Goal: Find specific page/section: Find specific page/section

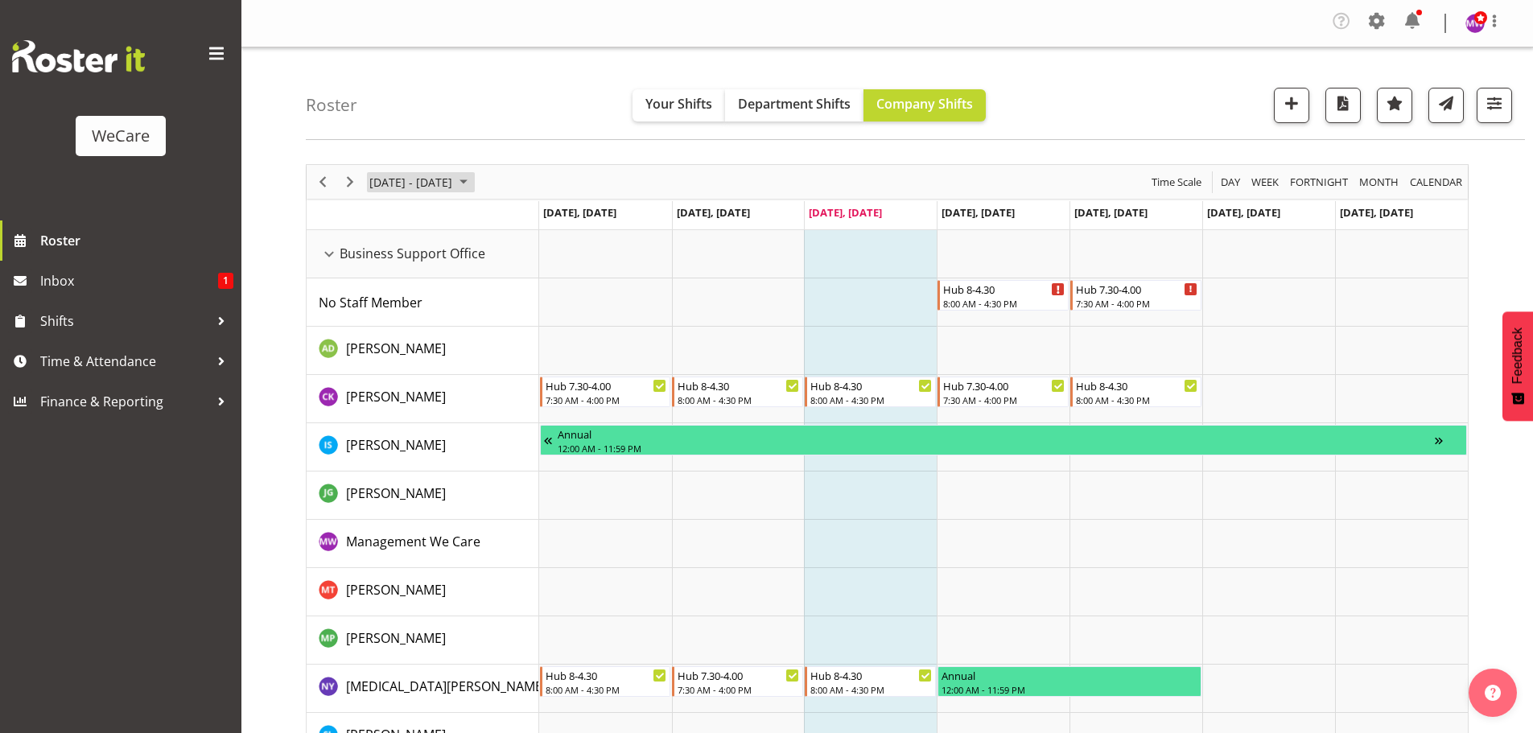
click at [426, 176] on span "[DATE] - [DATE]" at bounding box center [411, 182] width 86 height 20
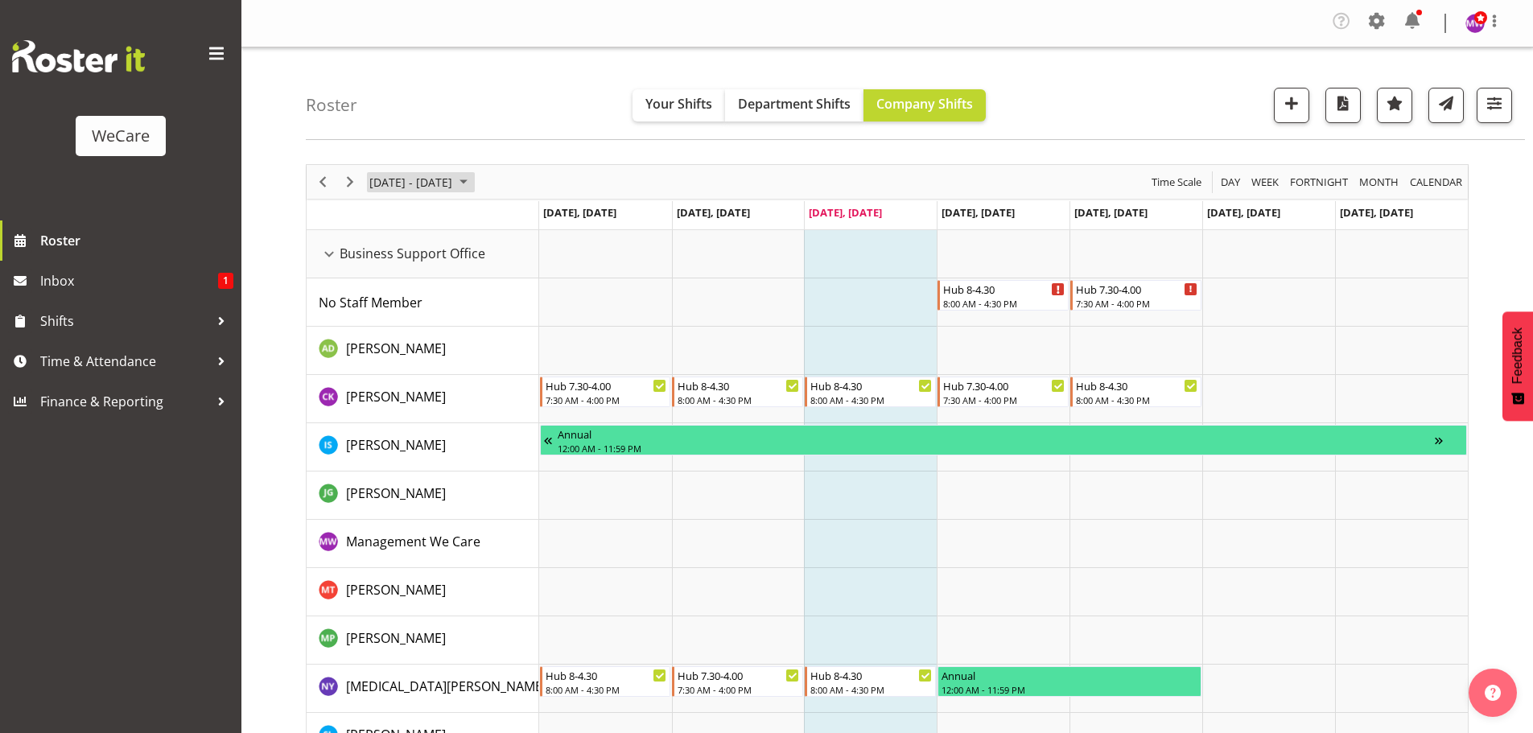
click at [473, 187] on span "August 25 - 31, 2025" at bounding box center [463, 182] width 19 height 20
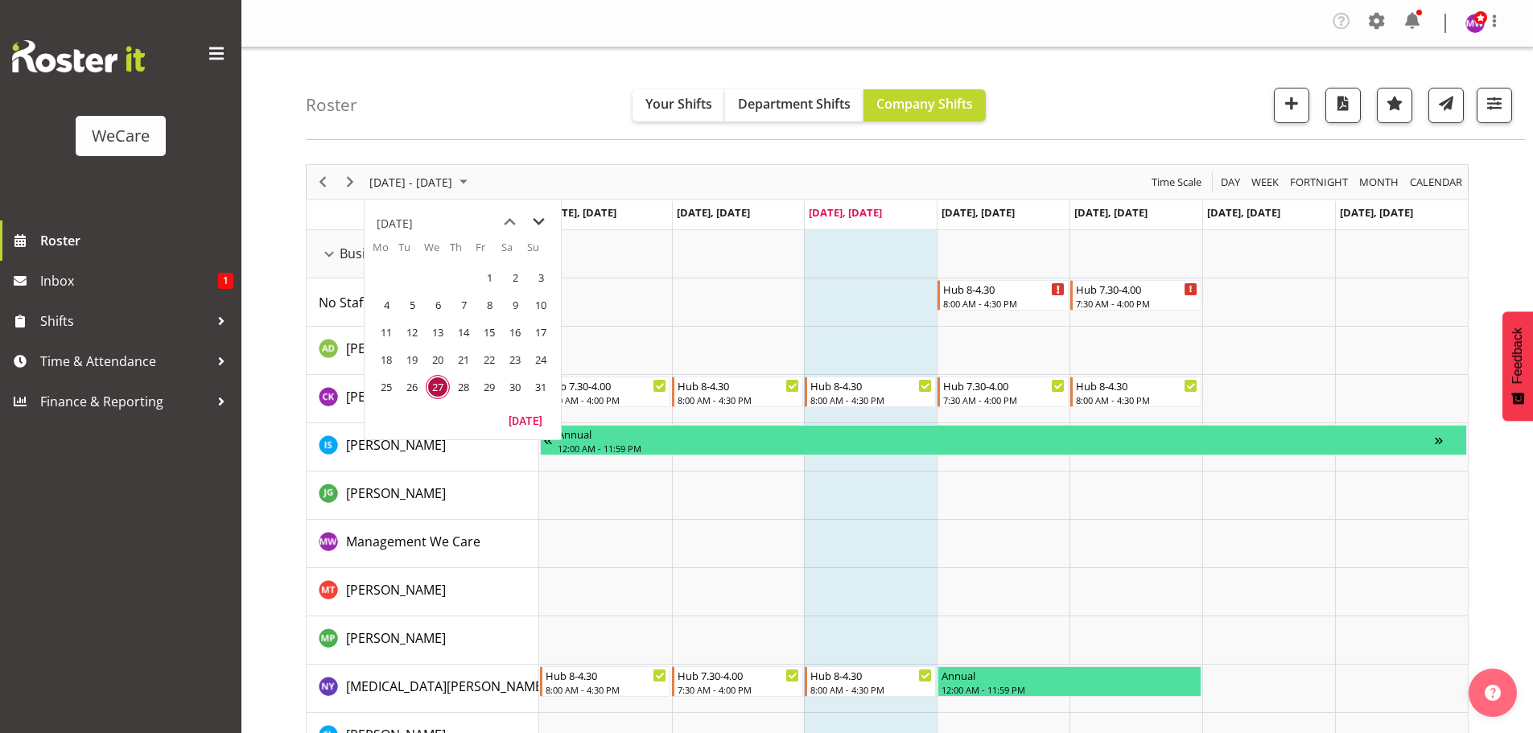
click at [534, 218] on span "next month" at bounding box center [539, 222] width 28 height 29
click at [387, 275] on span "1" at bounding box center [386, 278] width 24 height 24
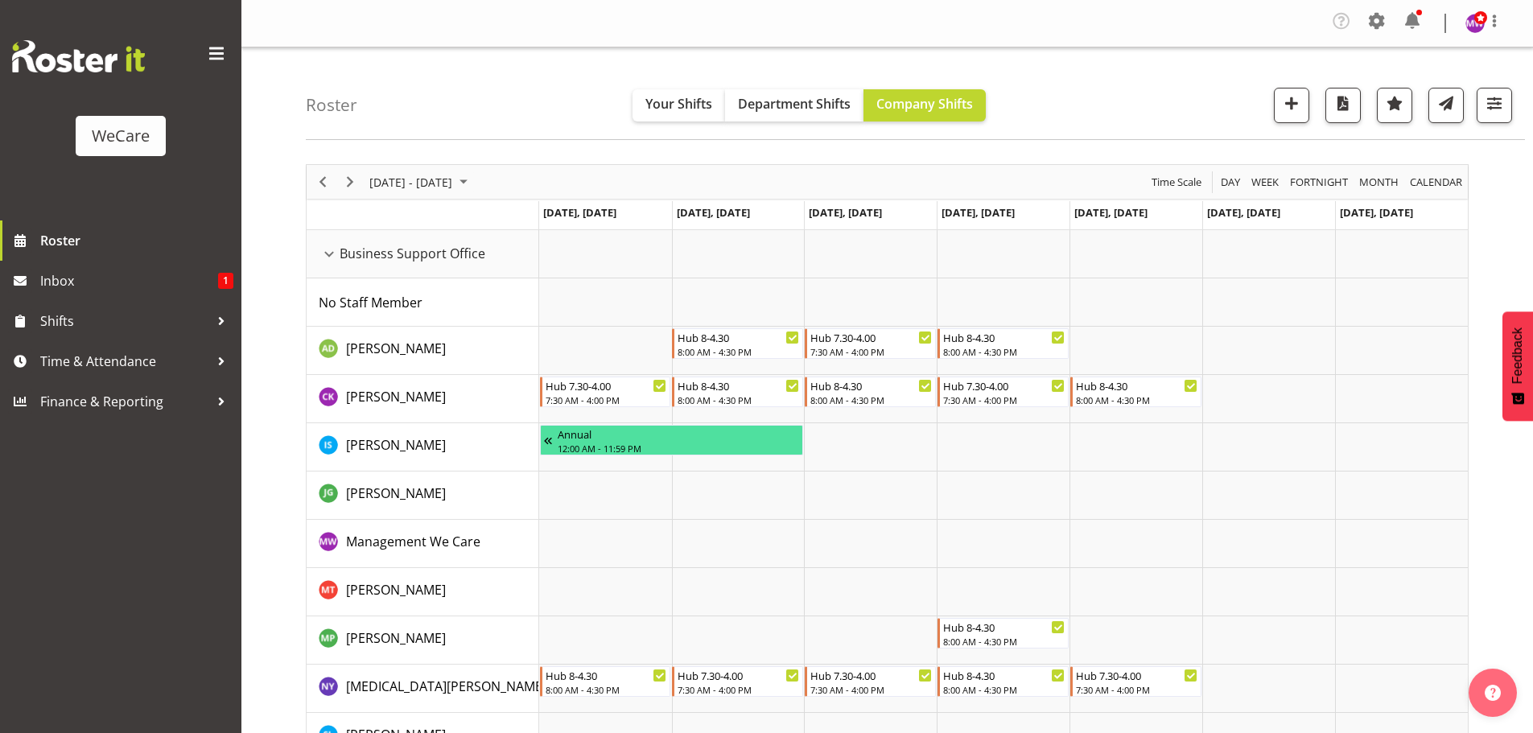
drag, startPoint x: 514, startPoint y: 188, endPoint x: 406, endPoint y: 217, distance: 112.3
click at [0, 0] on div "Timeline Week of September 1, 2025" at bounding box center [0, 0] width 0 height 0
click at [380, 303] on span "8" at bounding box center [386, 305] width 24 height 24
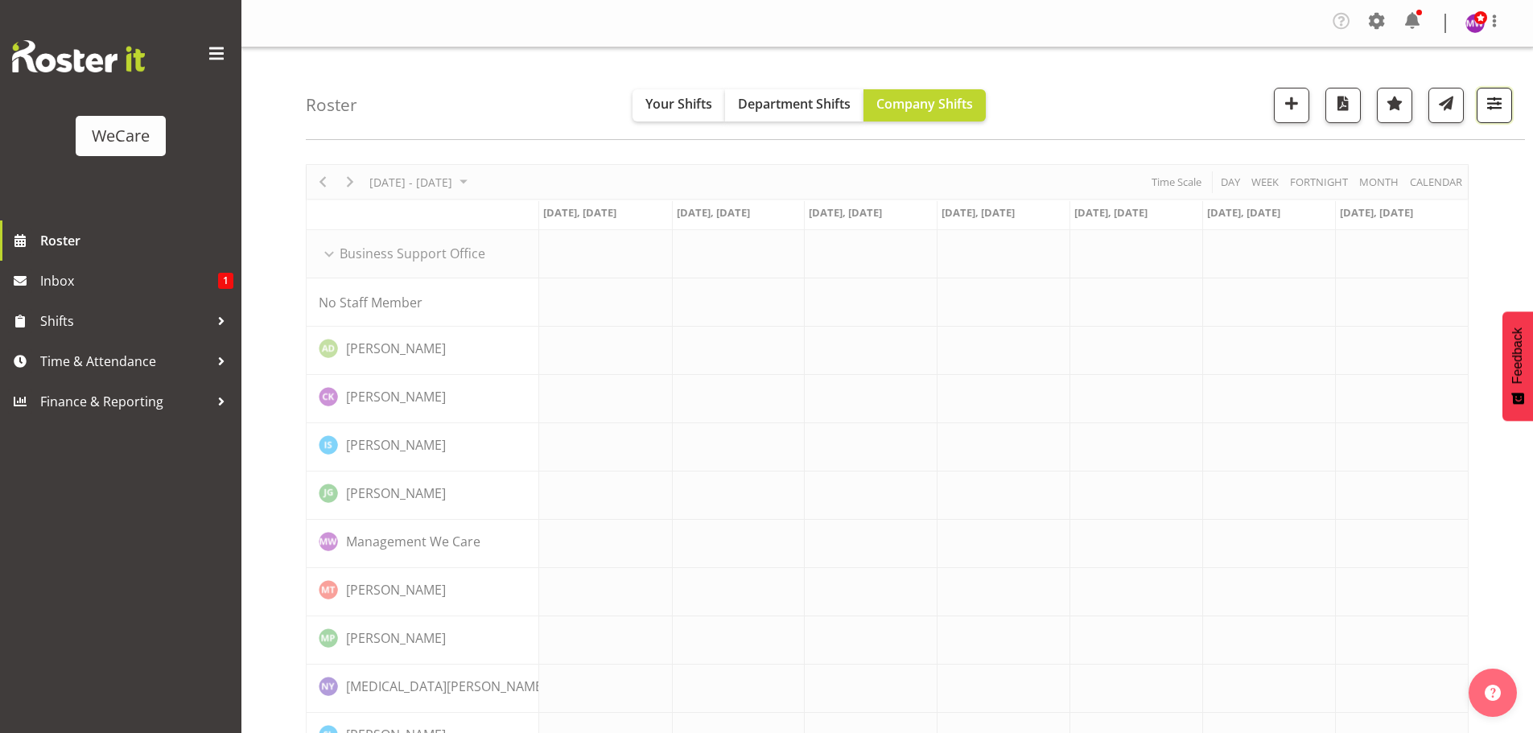
click at [1500, 96] on span "button" at bounding box center [1494, 103] width 21 height 21
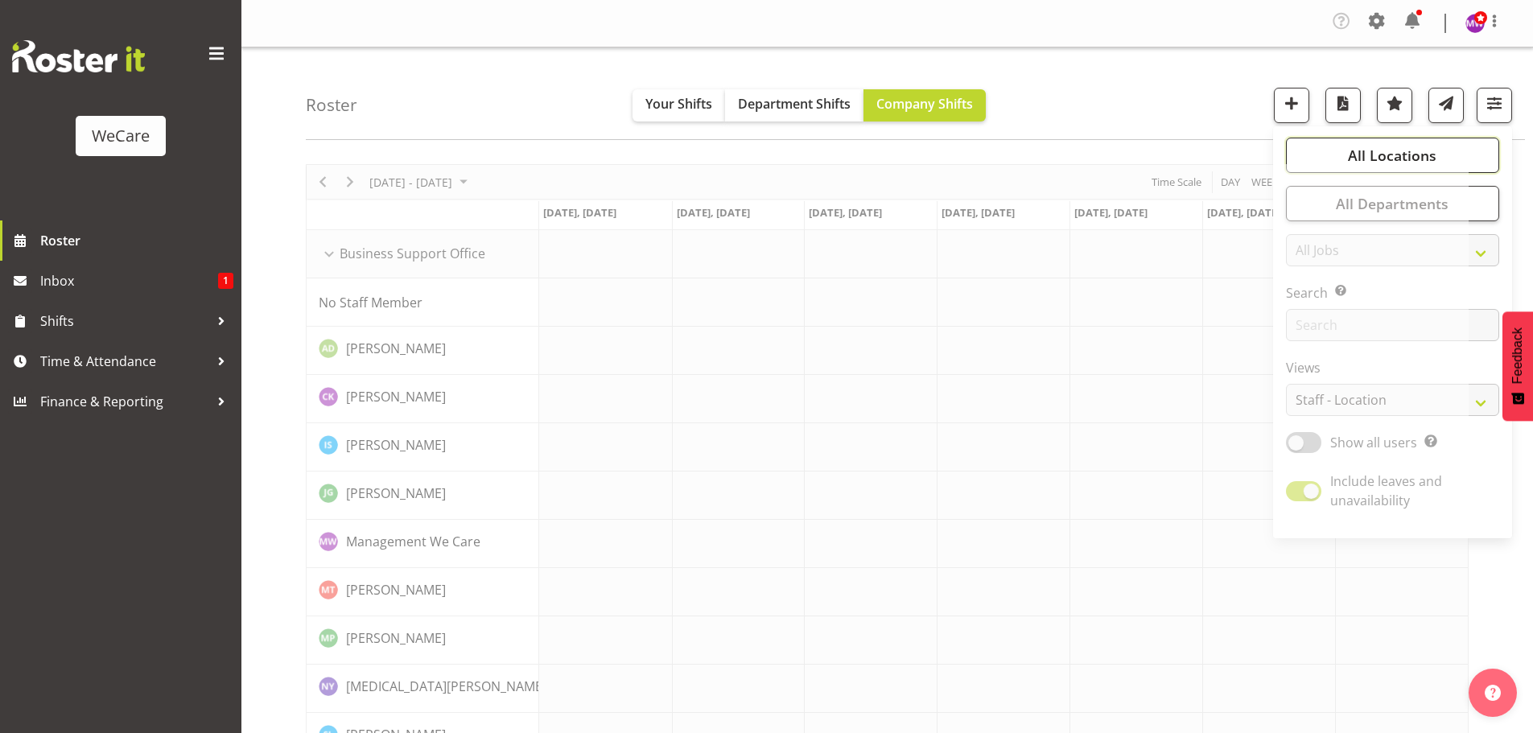
click at [1425, 152] on span "All Locations" at bounding box center [1392, 155] width 89 height 19
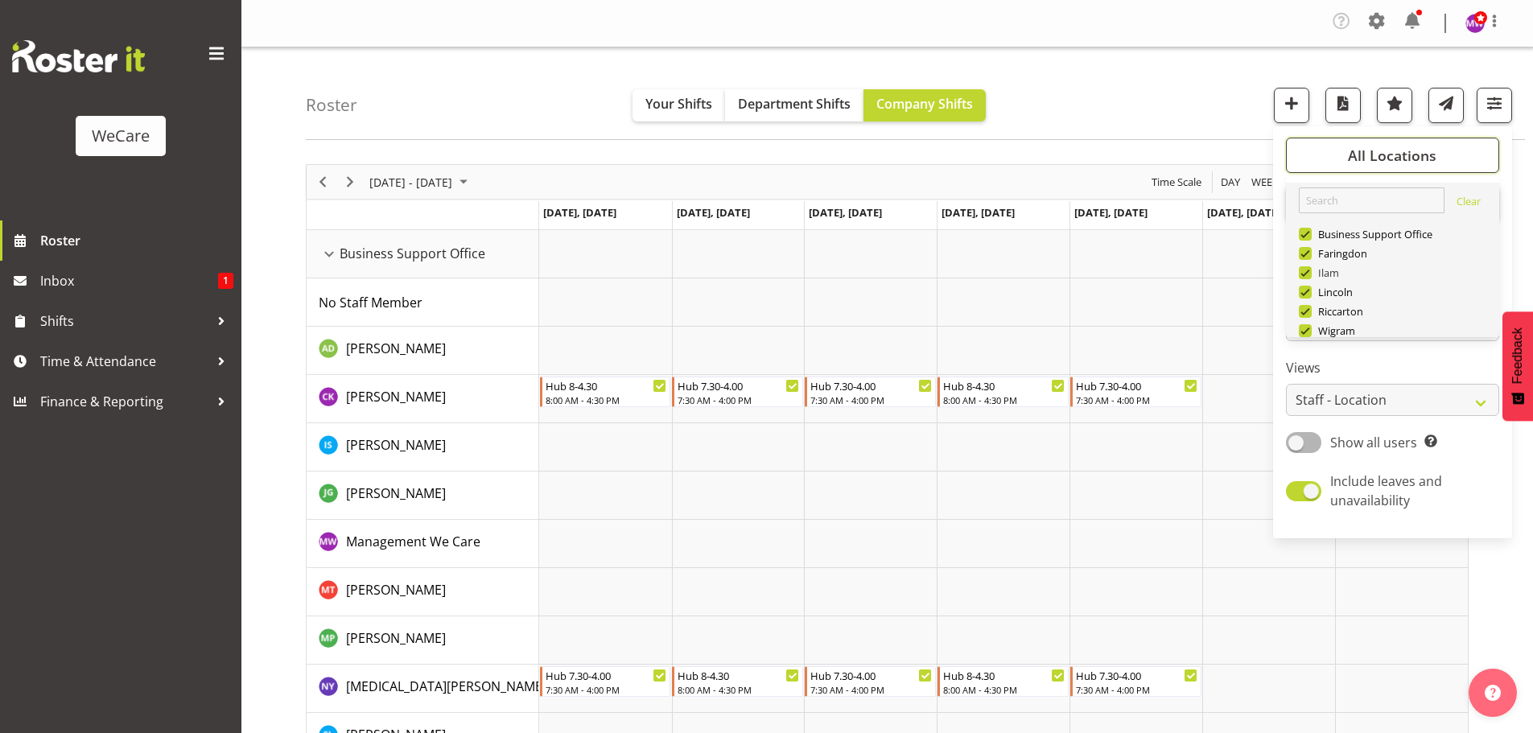
scroll to position [58, 0]
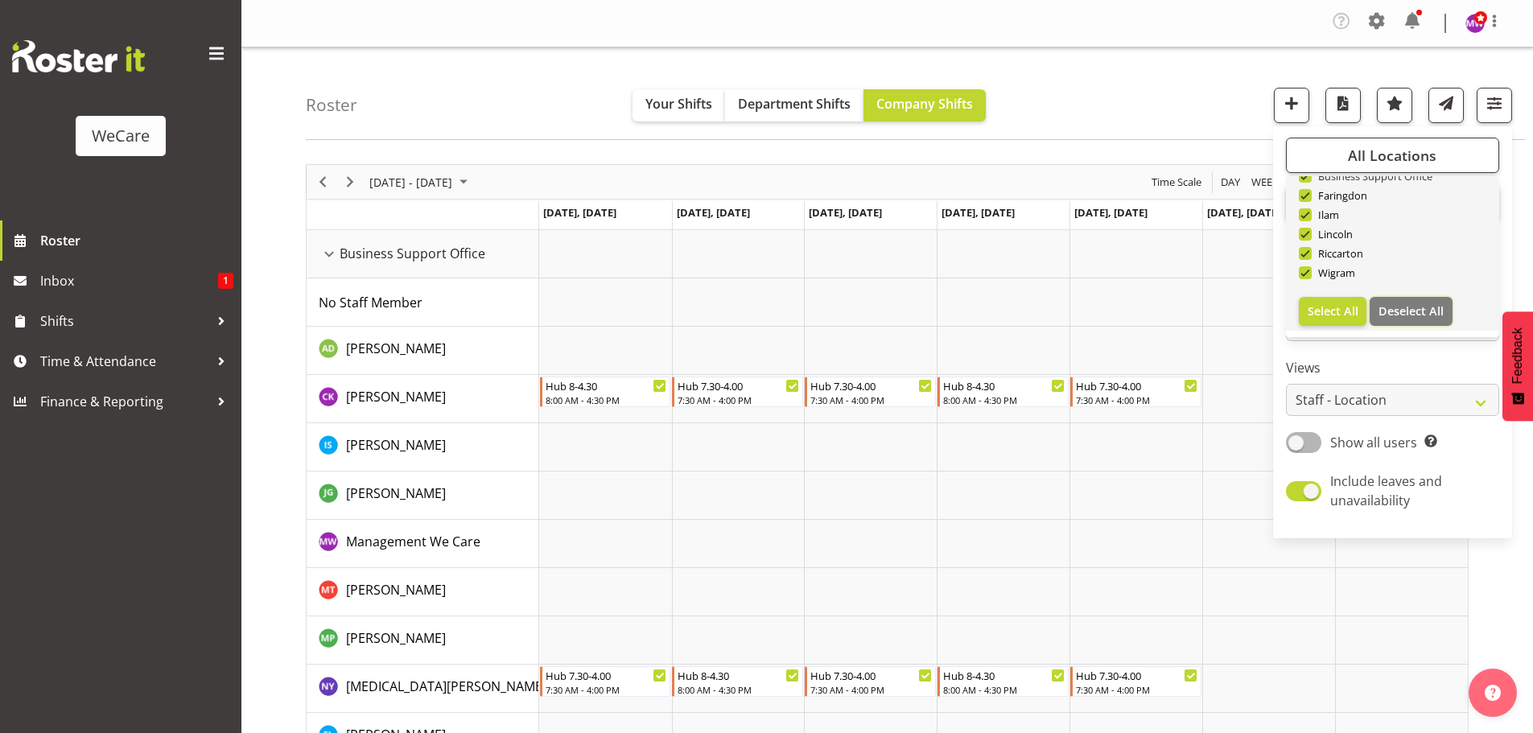
drag, startPoint x: 1415, startPoint y: 314, endPoint x: 1359, endPoint y: 182, distance: 143.5
click at [1415, 313] on span "Deselect All" at bounding box center [1411, 310] width 65 height 15
checkbox input "false"
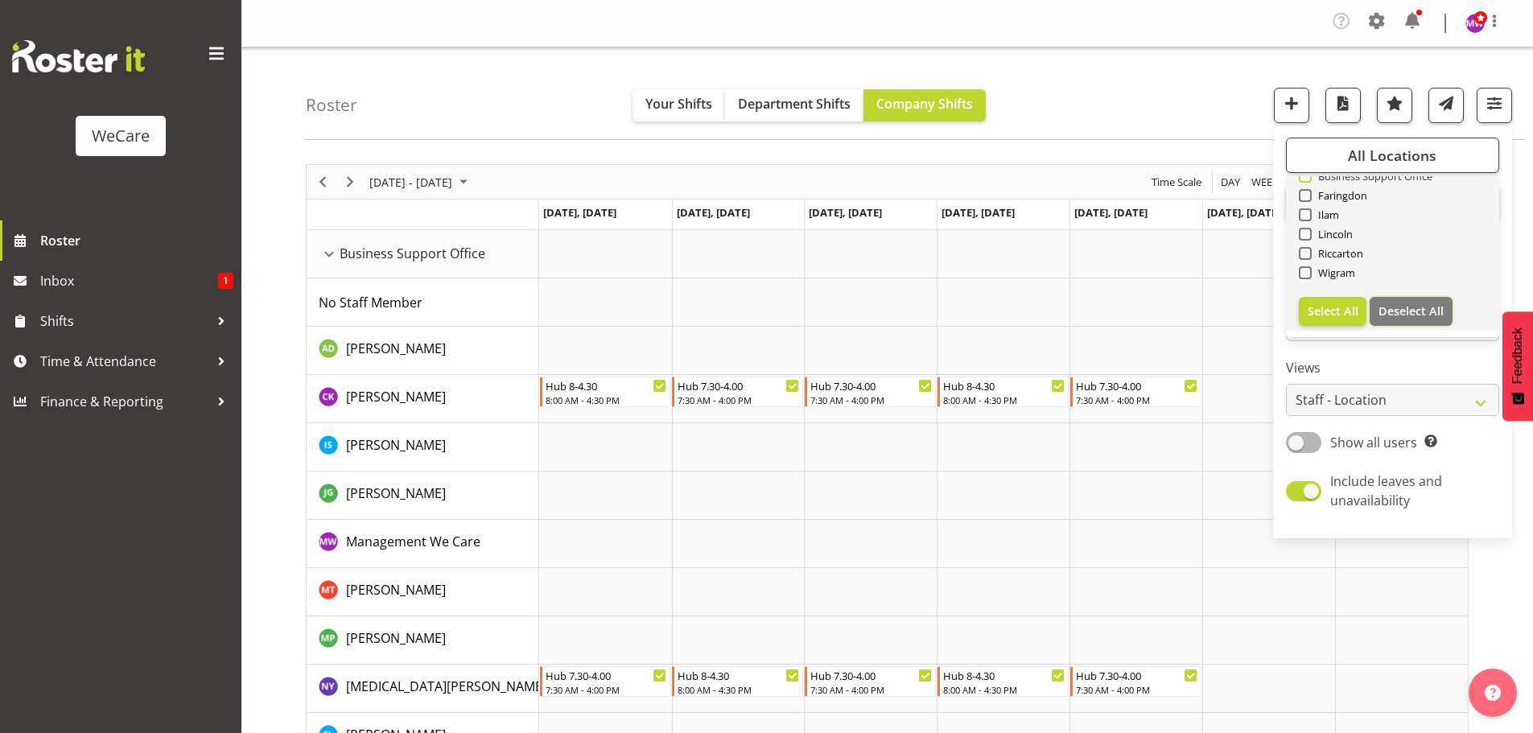
checkbox input "false"
click at [1355, 184] on div "Business Support Office" at bounding box center [1393, 177] width 188 height 19
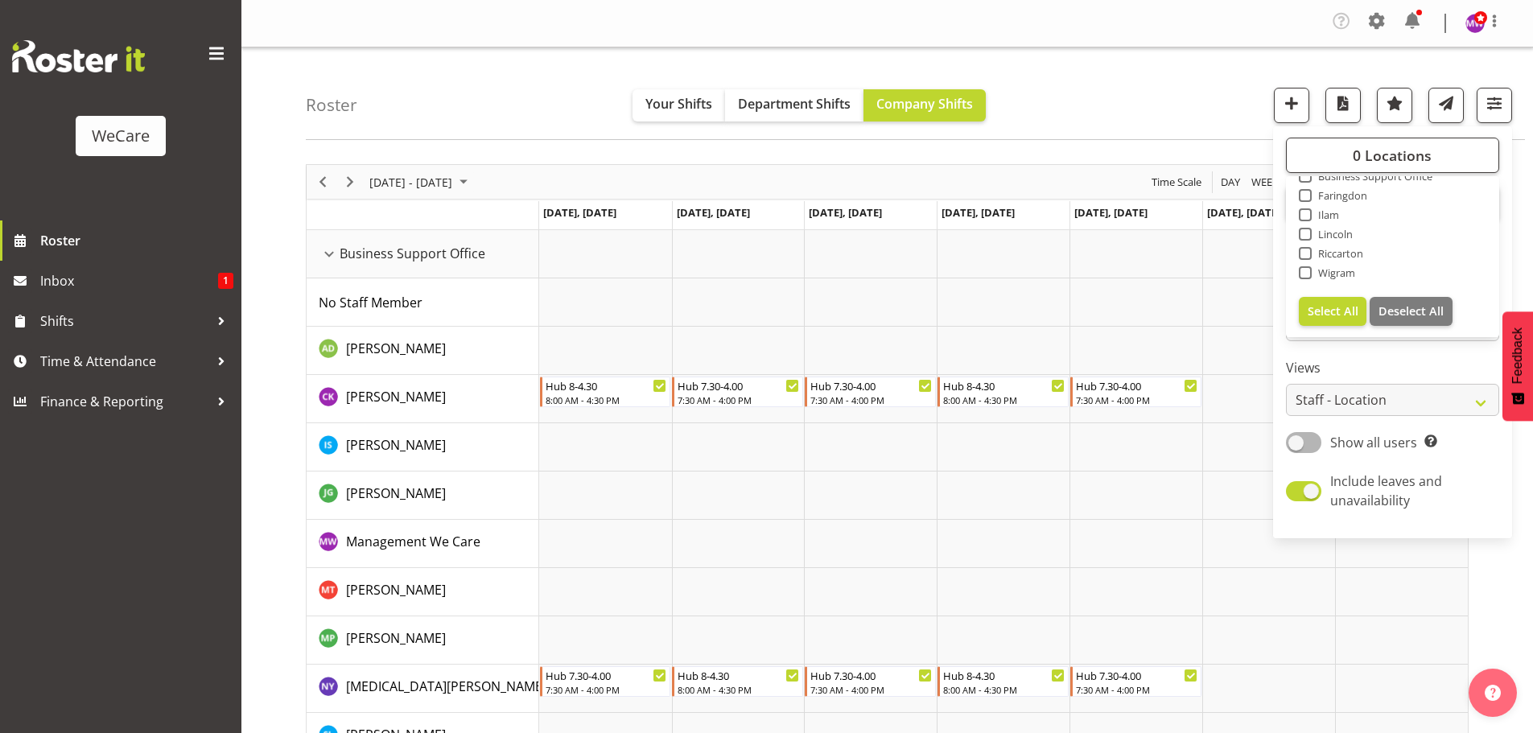
click at [1359, 179] on span "Business Support Office" at bounding box center [1373, 176] width 122 height 13
click at [1310, 179] on input "Business Support Office" at bounding box center [1304, 176] width 10 height 10
checkbox input "true"
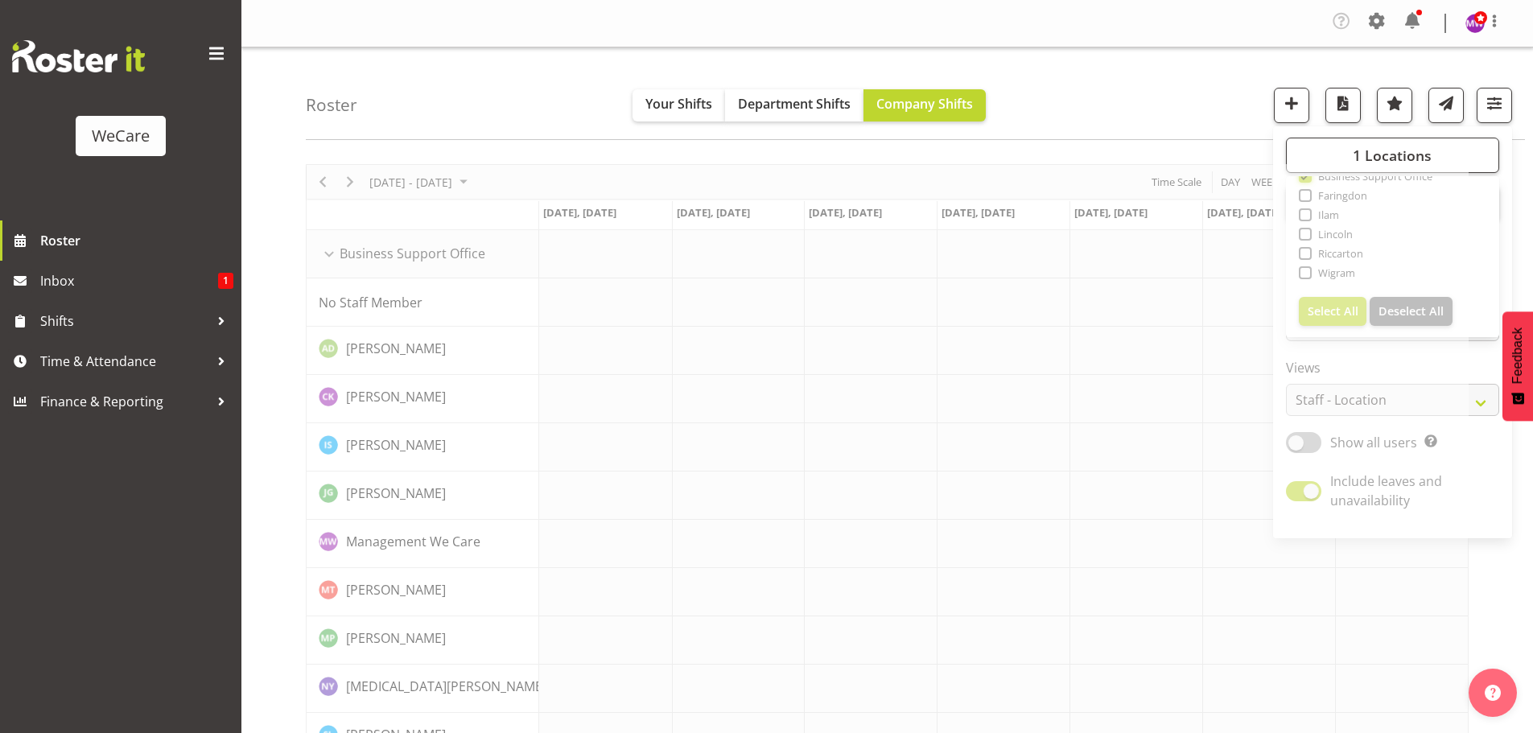
scroll to position [53, 0]
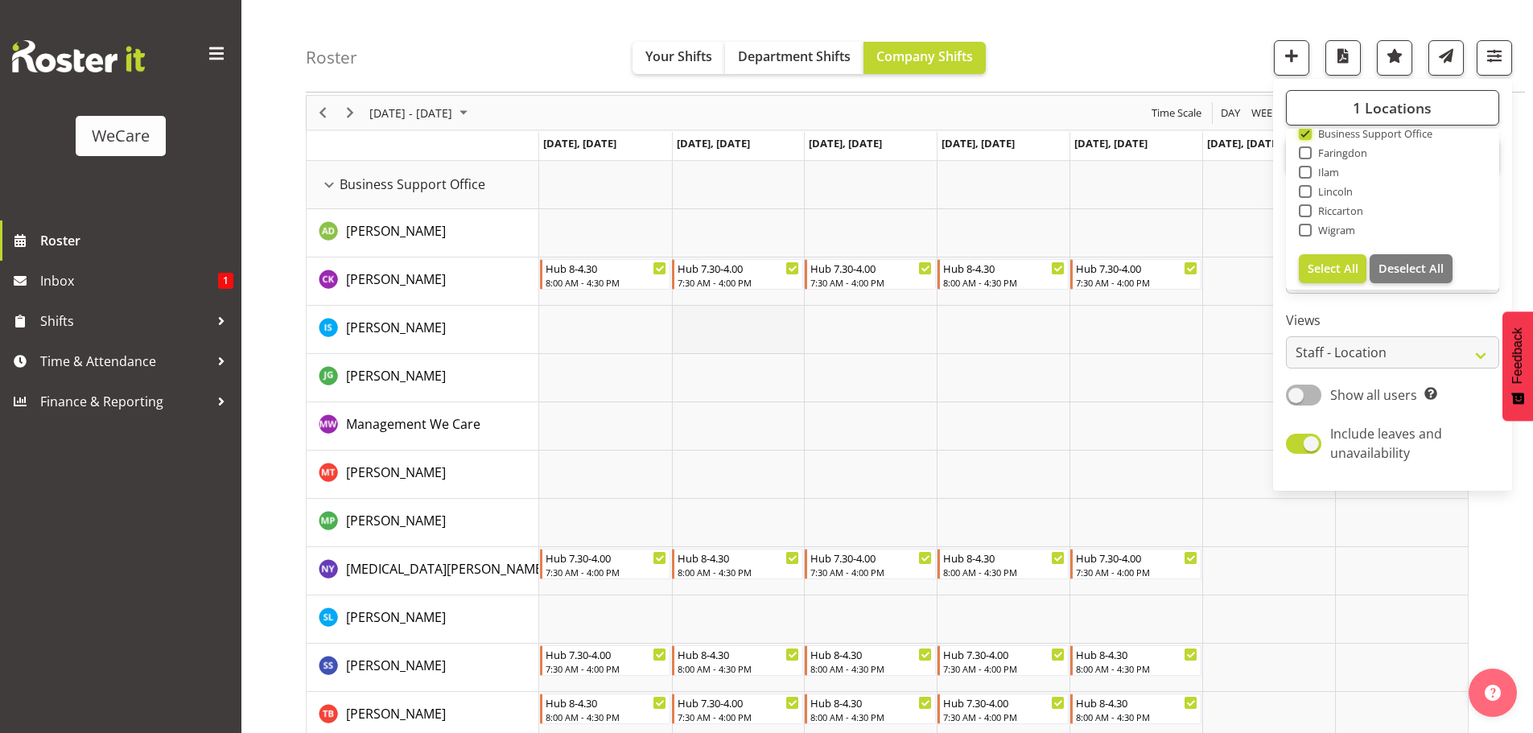
scroll to position [80, 0]
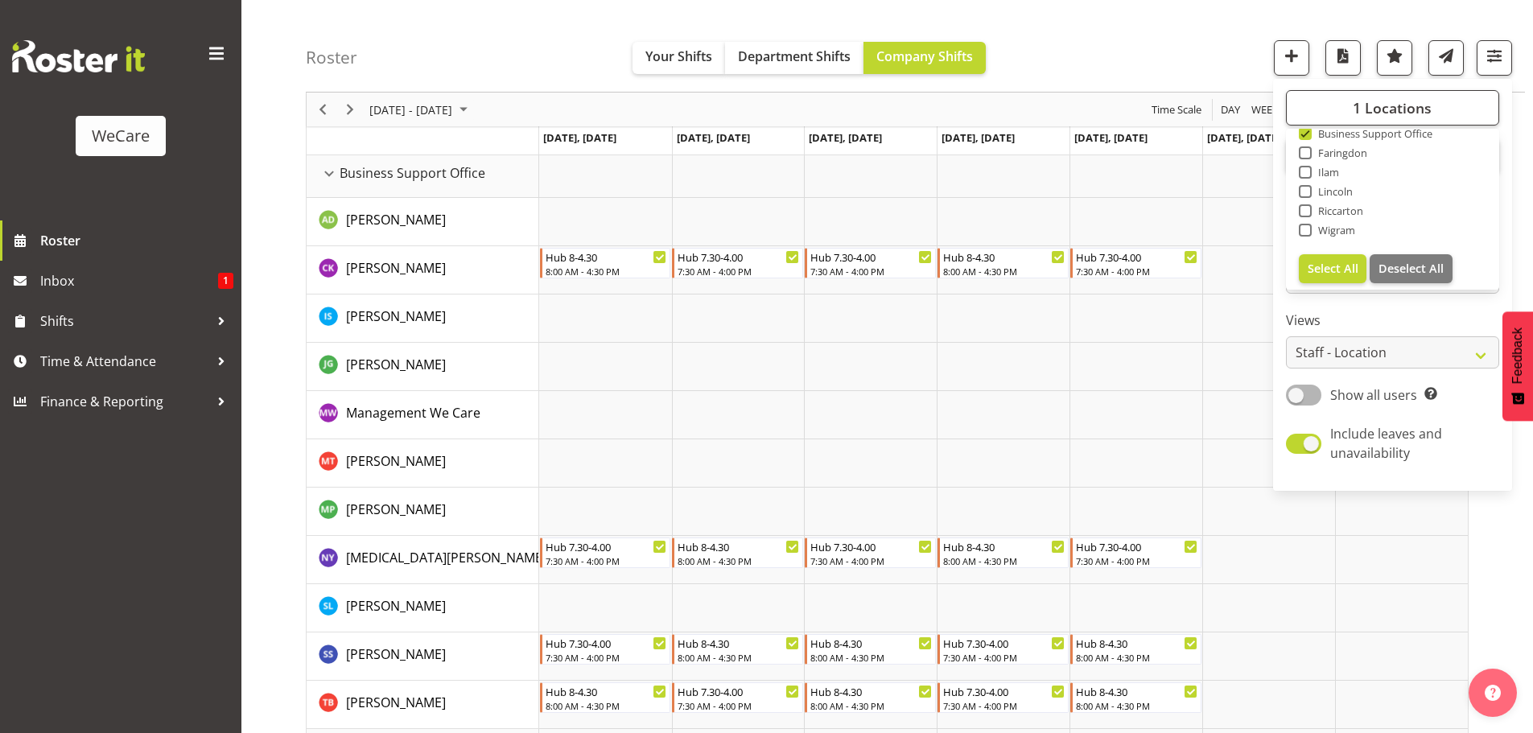
click at [578, 35] on div "Roster Your Shifts Department Shifts Company Shifts 1 Locations Clear Business …" at bounding box center [915, 46] width 1219 height 93
